Goal: Transaction & Acquisition: Purchase product/service

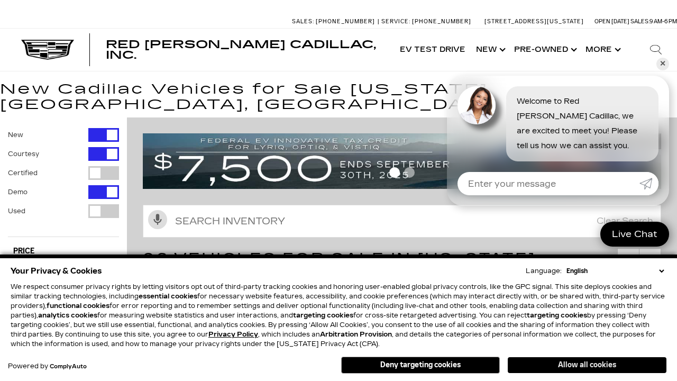
click at [587, 365] on button "Allow all cookies" at bounding box center [587, 365] width 159 height 16
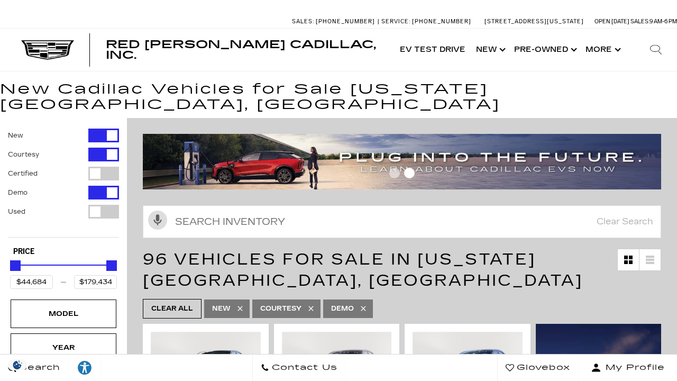
scroll to position [18, 0]
